Goal: Task Accomplishment & Management: Use online tool/utility

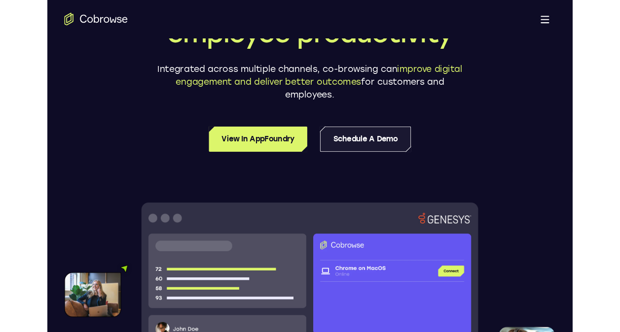
scroll to position [203, 0]
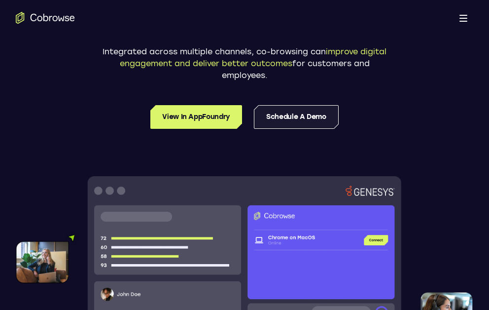
click at [293, 125] on link "Schedule a Demo" at bounding box center [296, 117] width 85 height 24
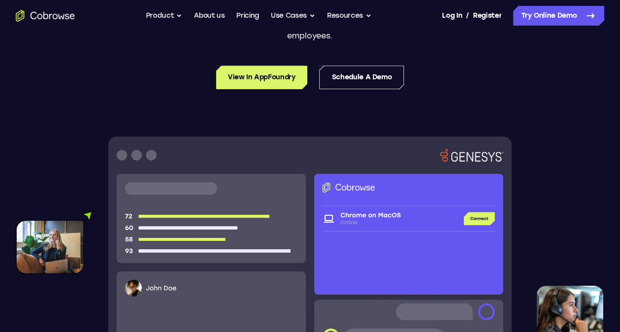
scroll to position [311, 0]
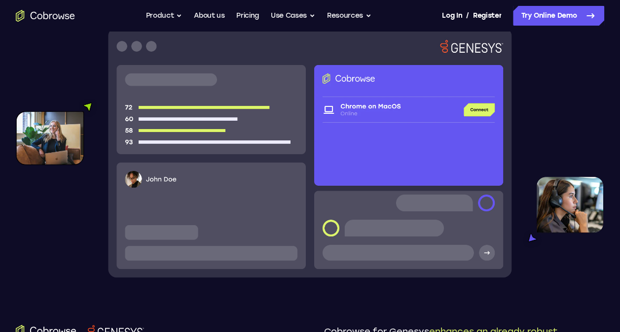
click at [373, 105] on img at bounding box center [310, 153] width 588 height 250
click at [488, 16] on link "Try Online Demo" at bounding box center [558, 16] width 91 height 20
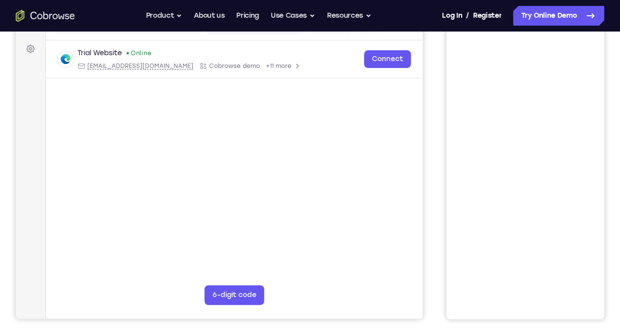
scroll to position [140, 0]
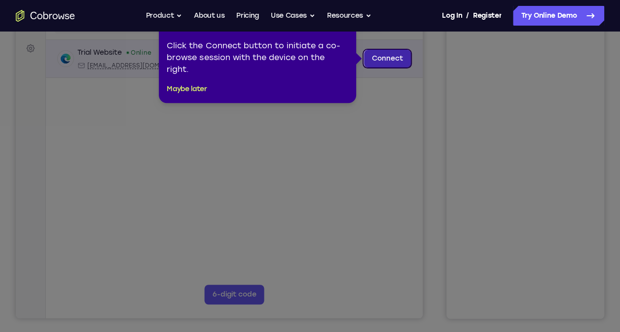
click at [395, 55] on link "Connect" at bounding box center [387, 59] width 47 height 18
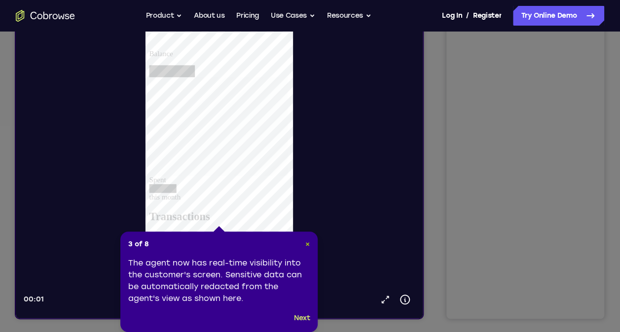
scroll to position [0, 0]
click at [305, 242] on span "×" at bounding box center [307, 244] width 4 height 8
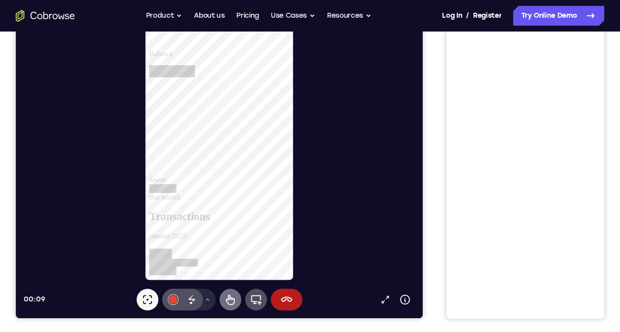
click at [230, 302] on icon at bounding box center [230, 300] width 12 height 12
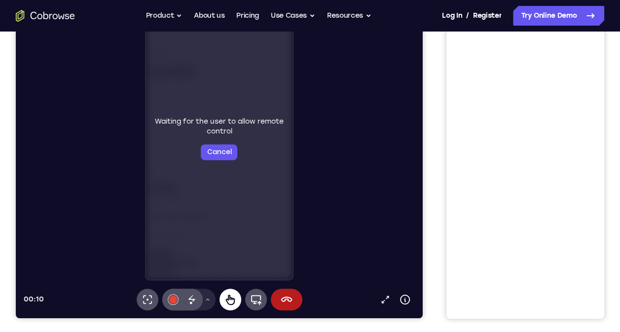
click at [230, 302] on icon at bounding box center [230, 300] width 12 height 12
click at [207, 153] on button "Cancel" at bounding box center [219, 152] width 36 height 16
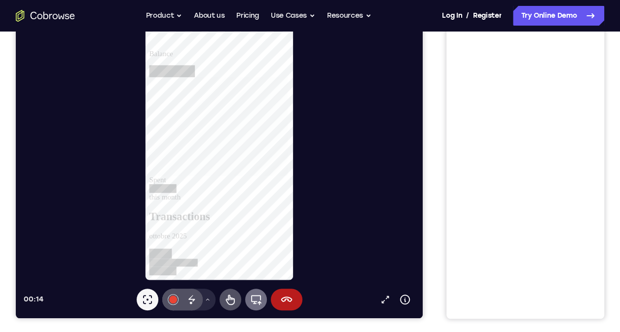
click at [252, 301] on icon at bounding box center [256, 300] width 12 height 12
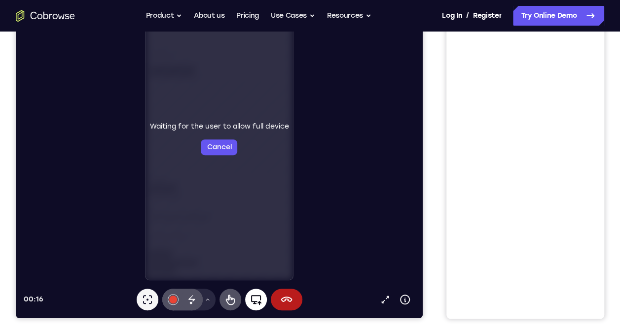
click at [253, 307] on button "Full device" at bounding box center [256, 300] width 22 height 22
